Goal: Task Accomplishment & Management: Complete application form

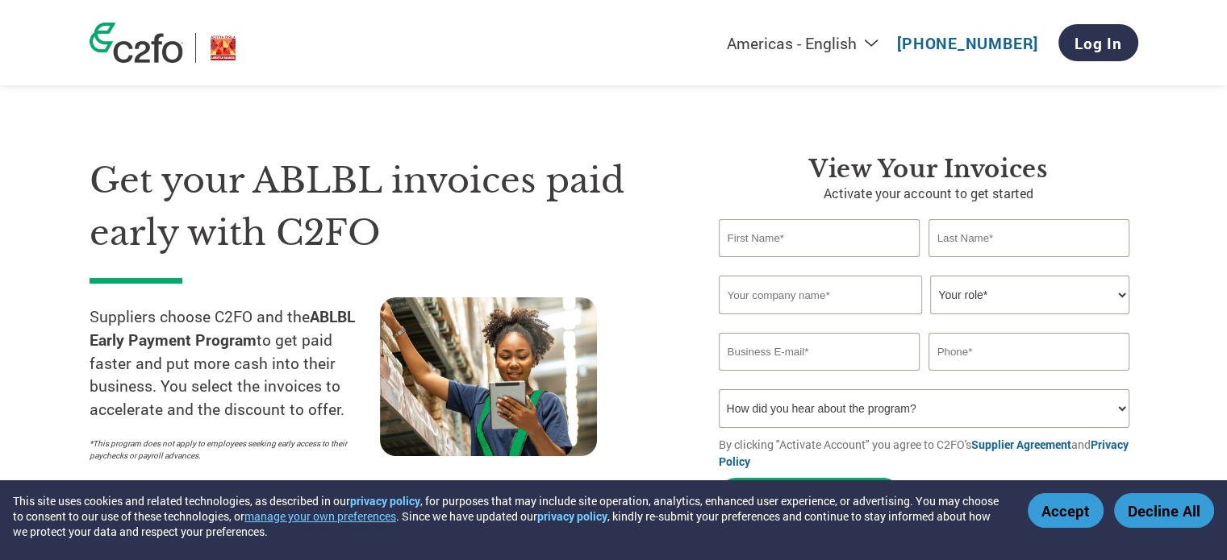
click at [808, 354] on input "email" at bounding box center [819, 352] width 202 height 38
paste input "[EMAIL_ADDRESS][DOMAIN_NAME]"
type input "[EMAIL_ADDRESS][DOMAIN_NAME]"
click at [984, 357] on input "text" at bounding box center [1029, 352] width 202 height 38
paste input "9920013135"
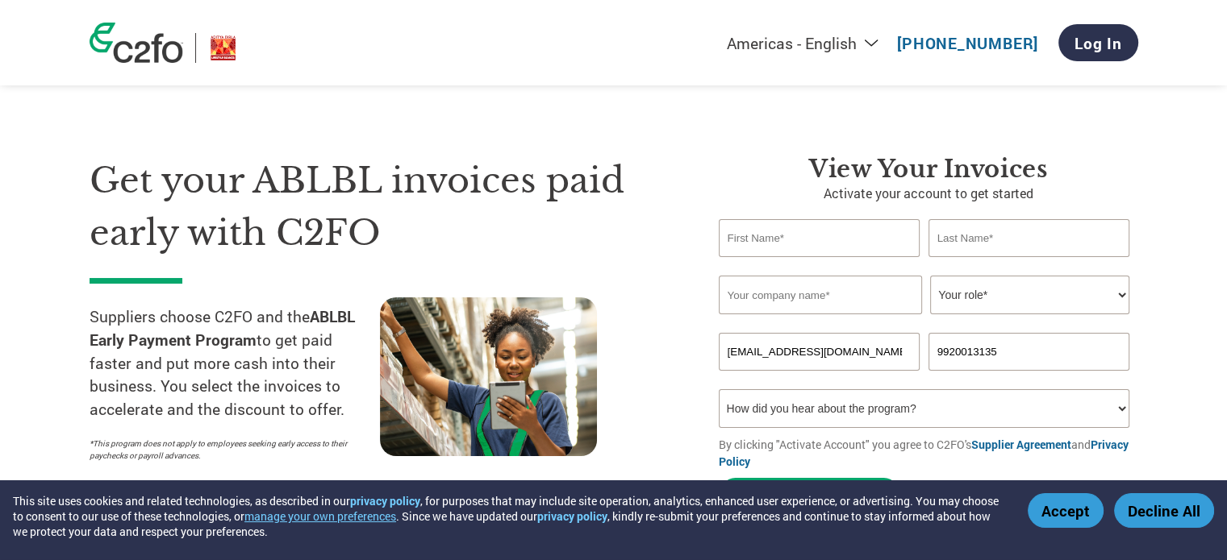
type input "9920013135"
click at [977, 296] on select "Your role* CFO Controller Credit Manager Finance Director Treasurer CEO Preside…" at bounding box center [1029, 295] width 199 height 39
select select "PRESIDENT"
click at [930, 276] on select "Your role* CFO Controller Credit Manager Finance Director Treasurer CEO Preside…" at bounding box center [1029, 295] width 199 height 39
click at [876, 244] on input "text" at bounding box center [819, 238] width 202 height 38
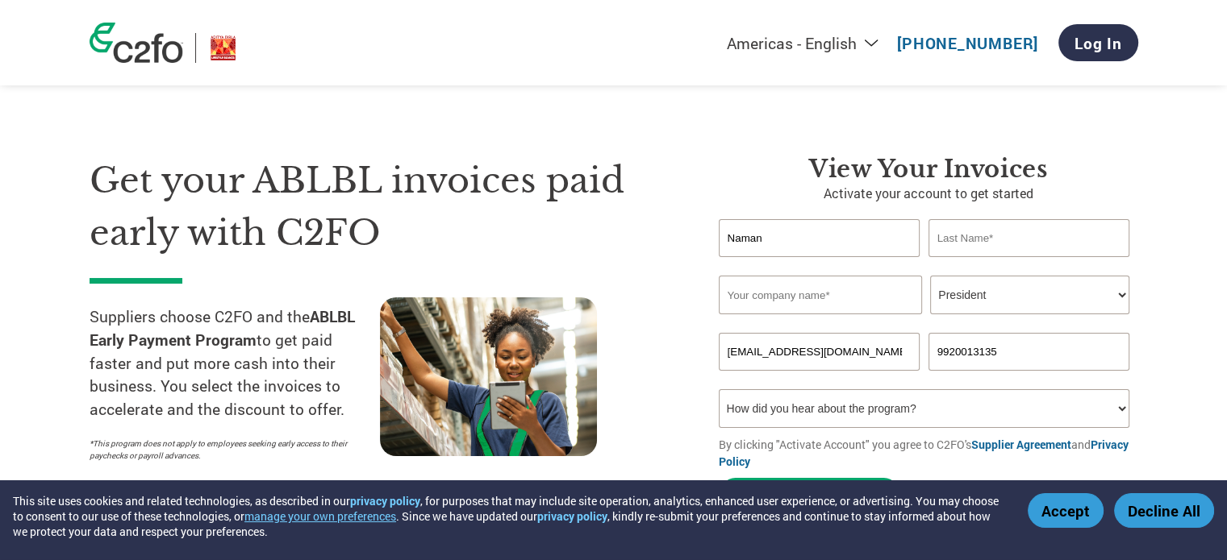
type input "Naman"
click at [965, 235] on input "text" at bounding box center [1029, 238] width 202 height 38
type input "Banphia"
click at [792, 302] on input "text" at bounding box center [819, 295] width 203 height 39
paste input "Citizen Umbrella Manufacturers Ltd"
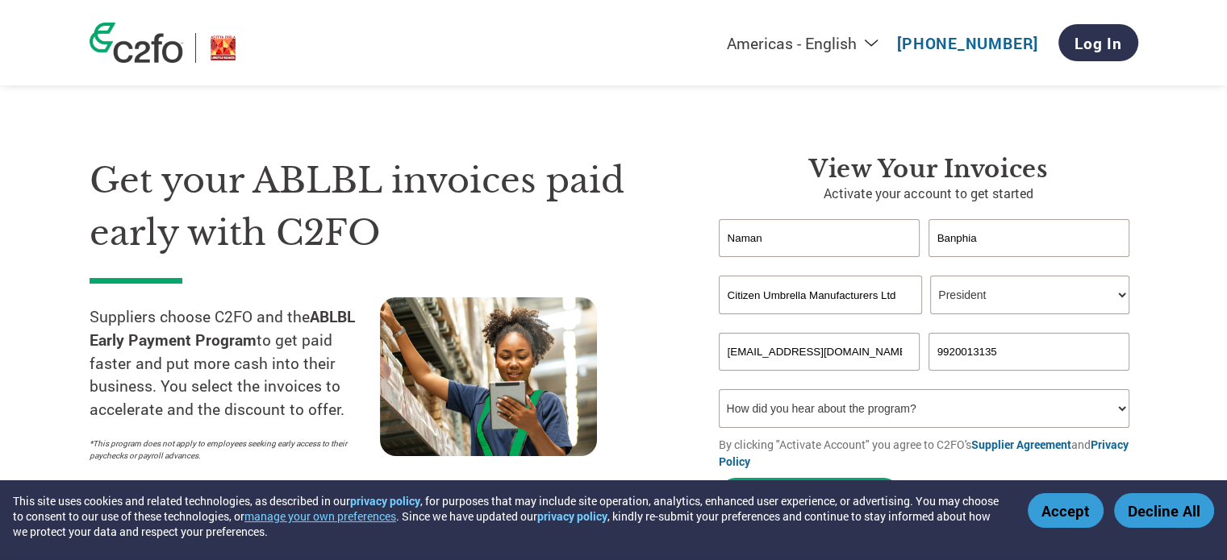
type input "Citizen Umbrella Manufacturers Ltd"
click at [1003, 239] on input "Banphia" at bounding box center [1029, 238] width 202 height 38
type input "B"
click at [844, 428] on form "[PERSON_NAME] B Invalid first name or first name is too long Invalid last name …" at bounding box center [927, 369] width 419 height 300
click at [840, 413] on select "How did you hear about the program? Received a letter Email Social Media Online…" at bounding box center [923, 408] width 411 height 39
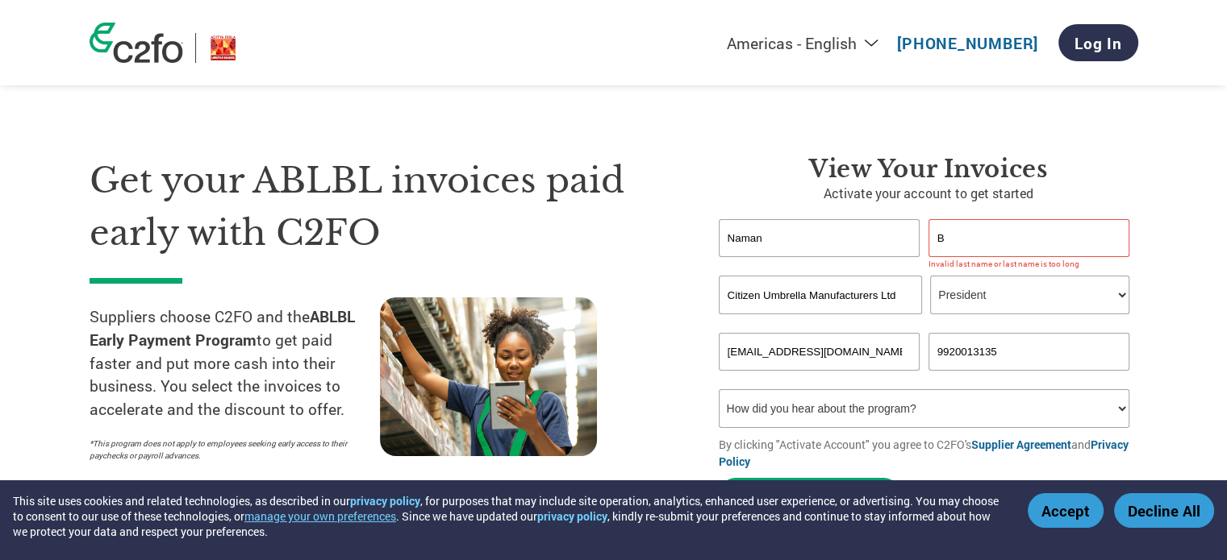
select select "Other"
click at [718, 389] on select "How did you hear about the program? Received a letter Email Social Media Online…" at bounding box center [923, 408] width 411 height 39
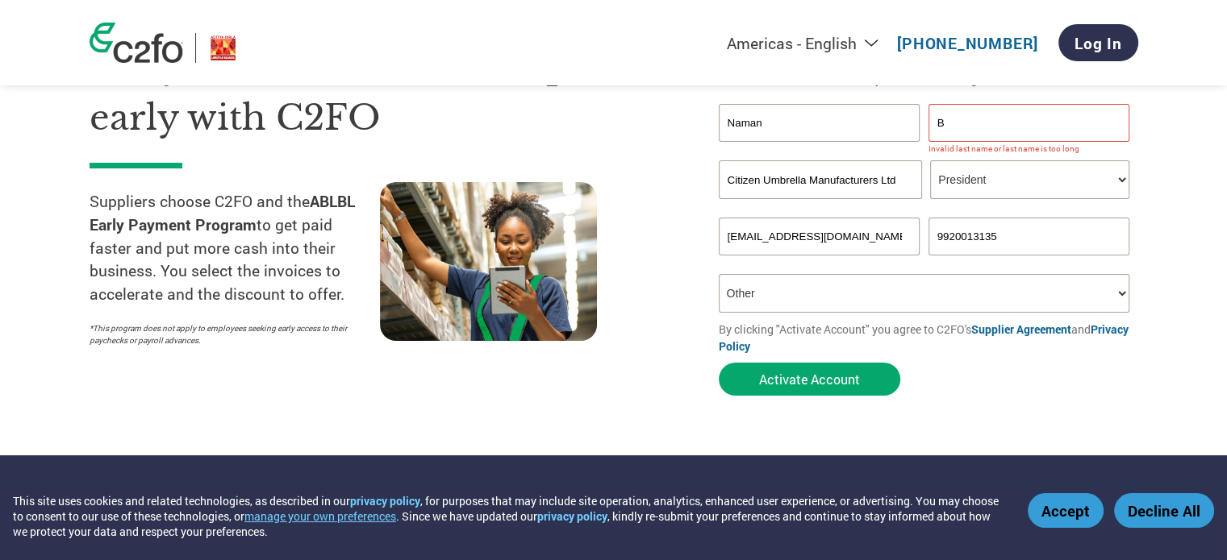
scroll to position [116, 0]
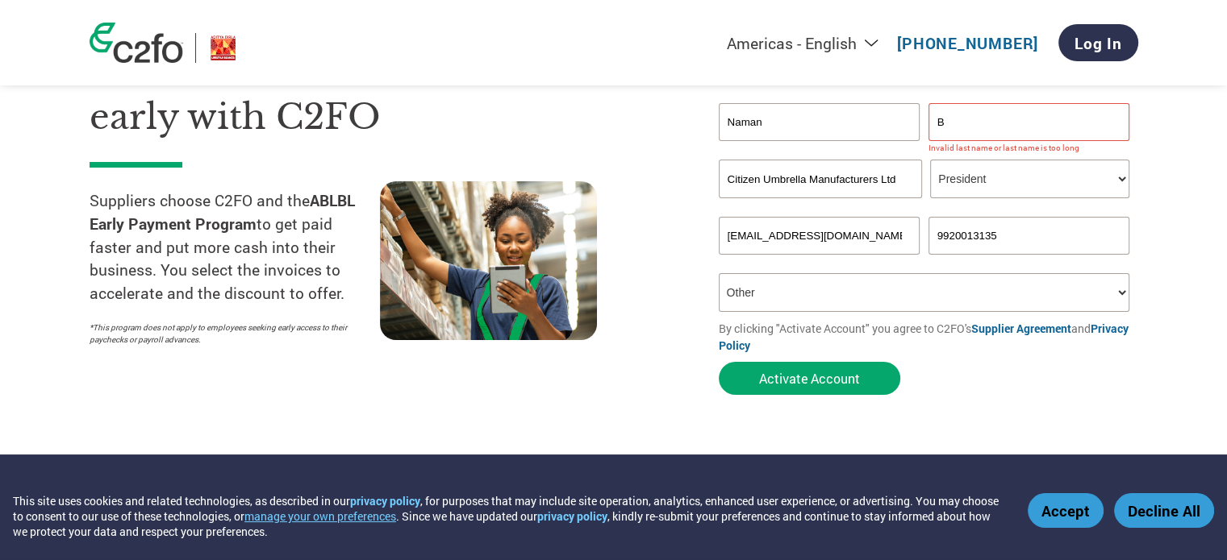
click at [977, 103] on input "B" at bounding box center [1029, 122] width 202 height 38
click at [958, 123] on input "Banphia" at bounding box center [1029, 122] width 202 height 38
type input "Banbhia"
click at [843, 386] on button "Activate Account" at bounding box center [808, 378] width 181 height 33
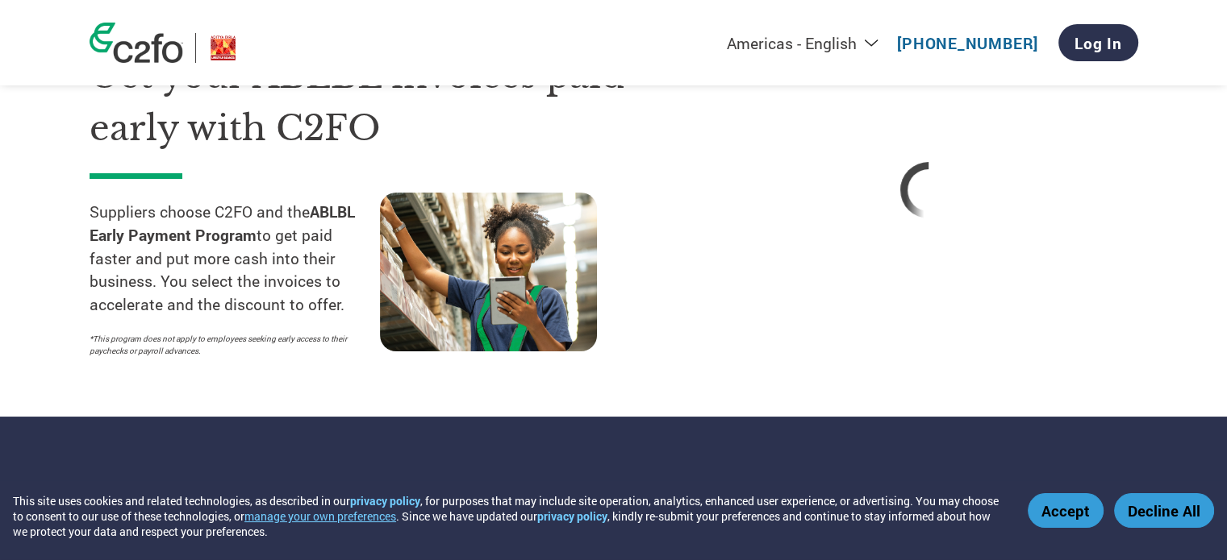
scroll to position [103, 0]
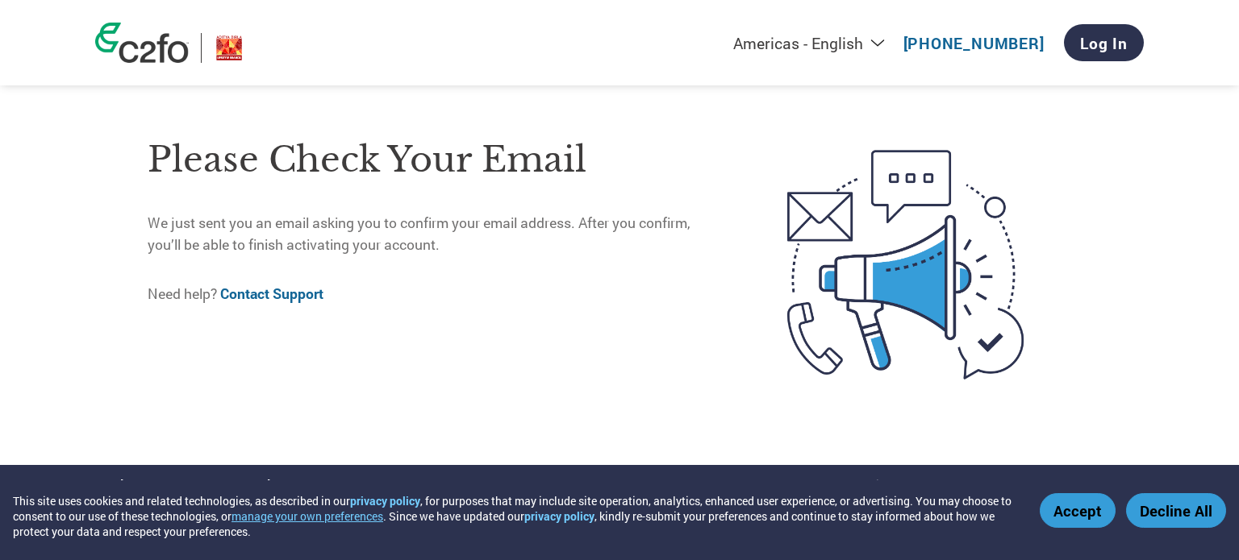
click at [197, 160] on h1 "Please check your email" at bounding box center [434, 160] width 572 height 52
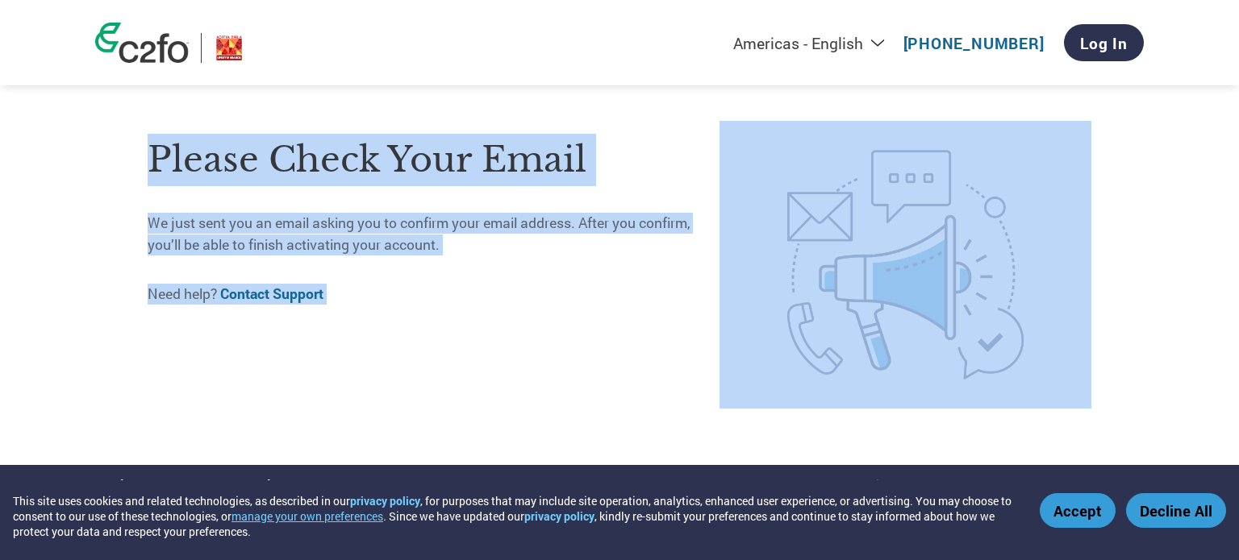
drag, startPoint x: 197, startPoint y: 160, endPoint x: 618, endPoint y: 335, distance: 455.9
click at [618, 335] on div "Please check your email We just sent you an email asking you to confirm your em…" at bounding box center [434, 264] width 572 height 287
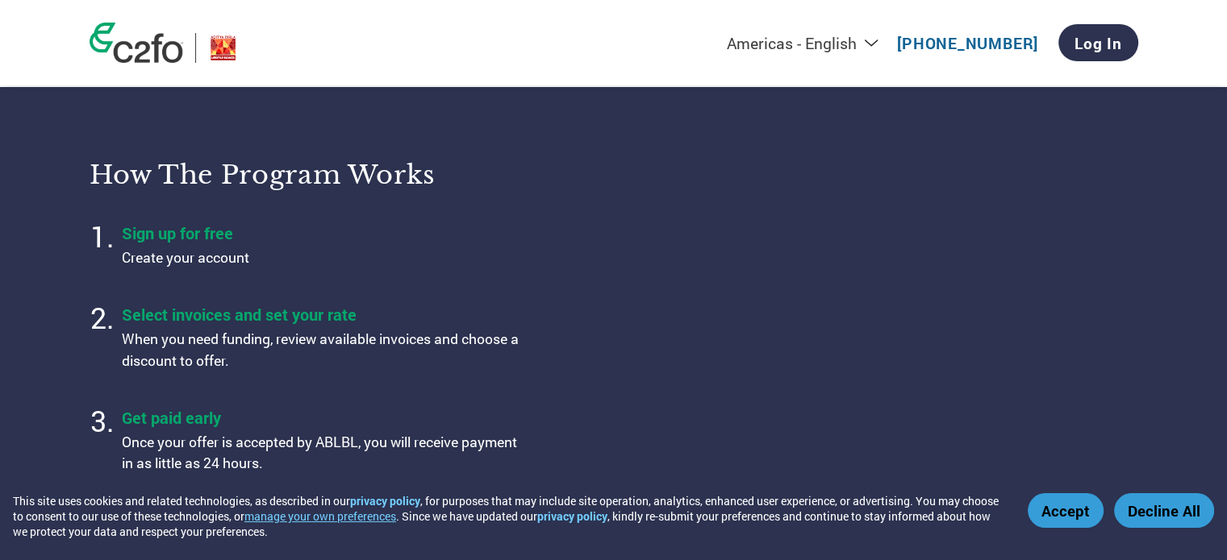
scroll to position [479, 0]
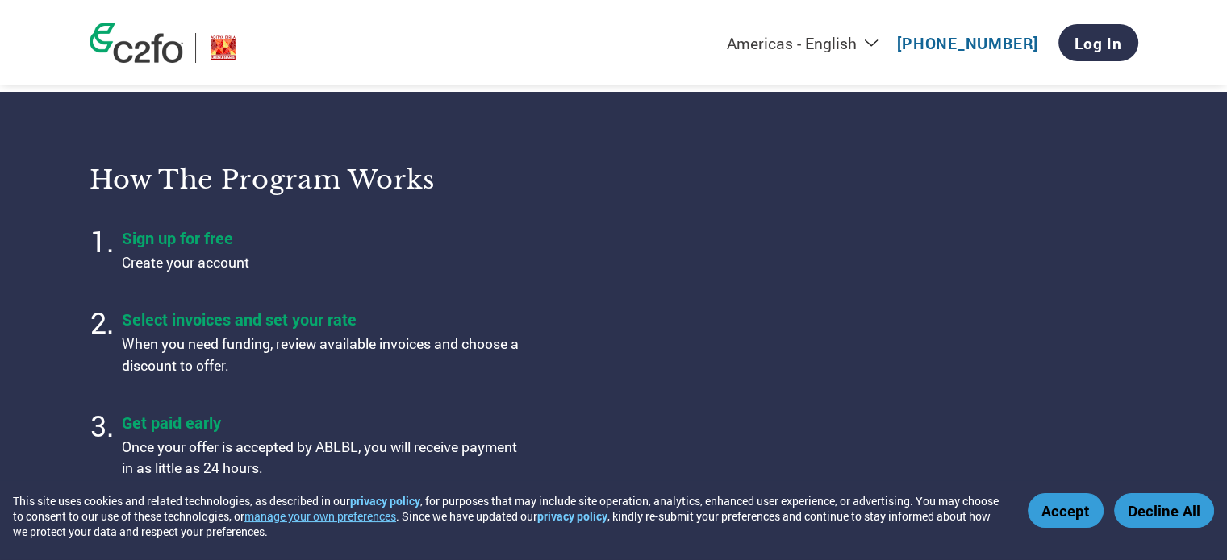
click at [424, 200] on div "How the program works Sign up for free Create your account Select invoices and …" at bounding box center [362, 322] width 544 height 356
drag, startPoint x: 424, startPoint y: 200, endPoint x: 371, endPoint y: 185, distance: 55.4
click at [371, 185] on h3 "How the program works" at bounding box center [342, 180] width 504 height 32
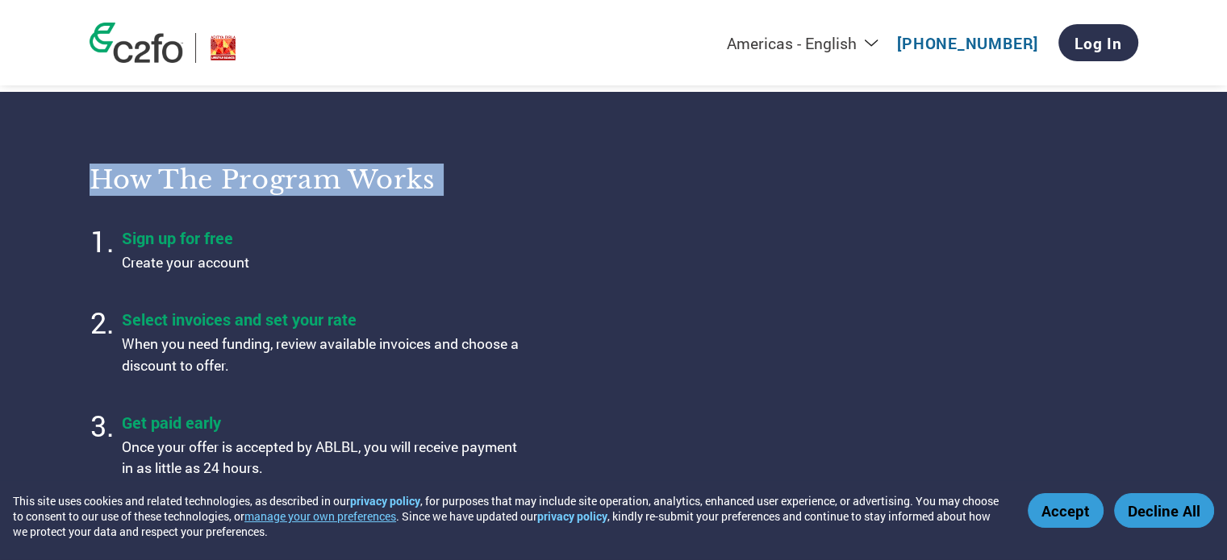
drag, startPoint x: 371, startPoint y: 185, endPoint x: 95, endPoint y: 170, distance: 276.2
click at [95, 170] on h3 "How the program works" at bounding box center [342, 180] width 504 height 32
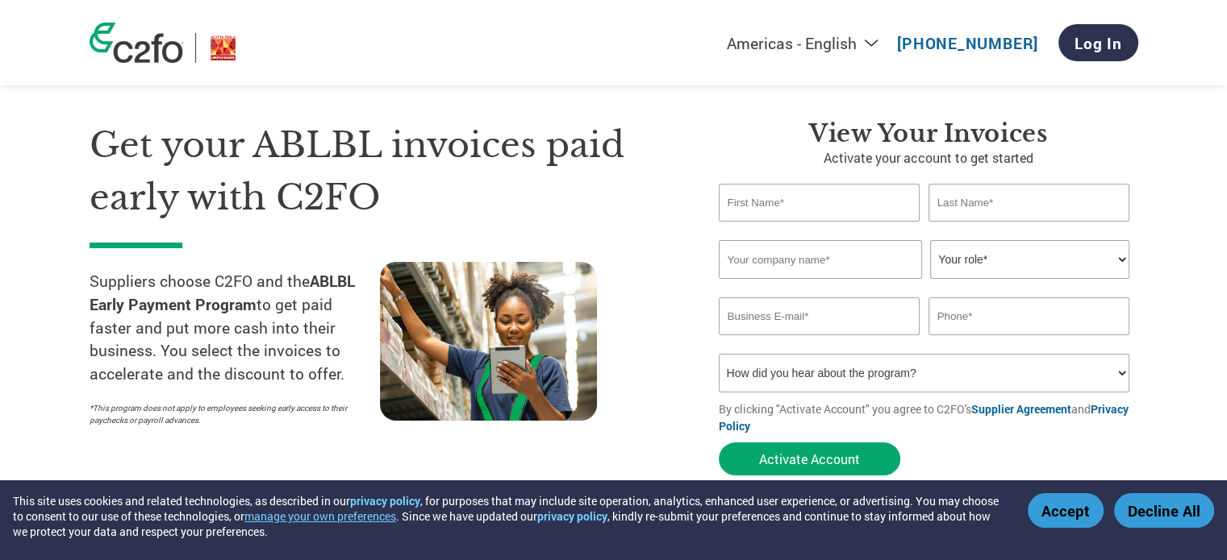
scroll to position [0, 0]
